Goal: Find specific page/section: Find specific page/section

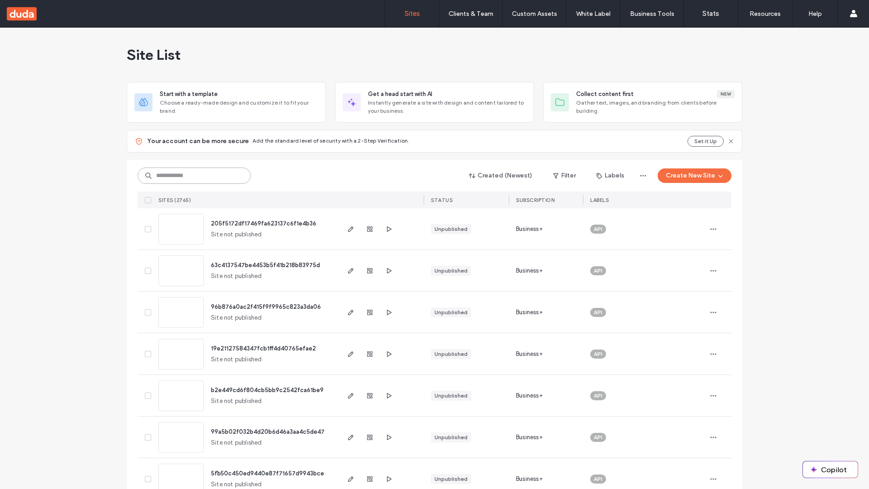
click at [194, 176] on input at bounding box center [194, 175] width 113 height 16
type input "**********"
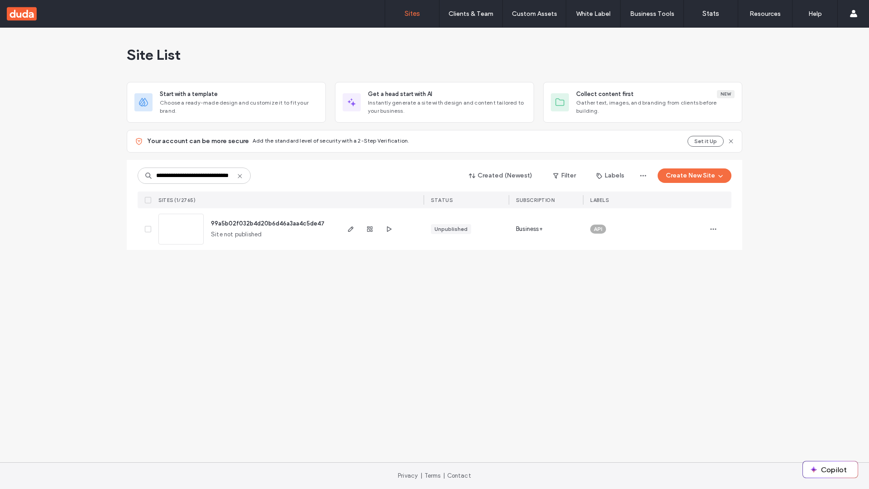
click at [268, 223] on span "99a5b02f032b4d20b6d46a3aa4c5de47" at bounding box center [268, 223] width 114 height 7
